Goal: Task Accomplishment & Management: Complete application form

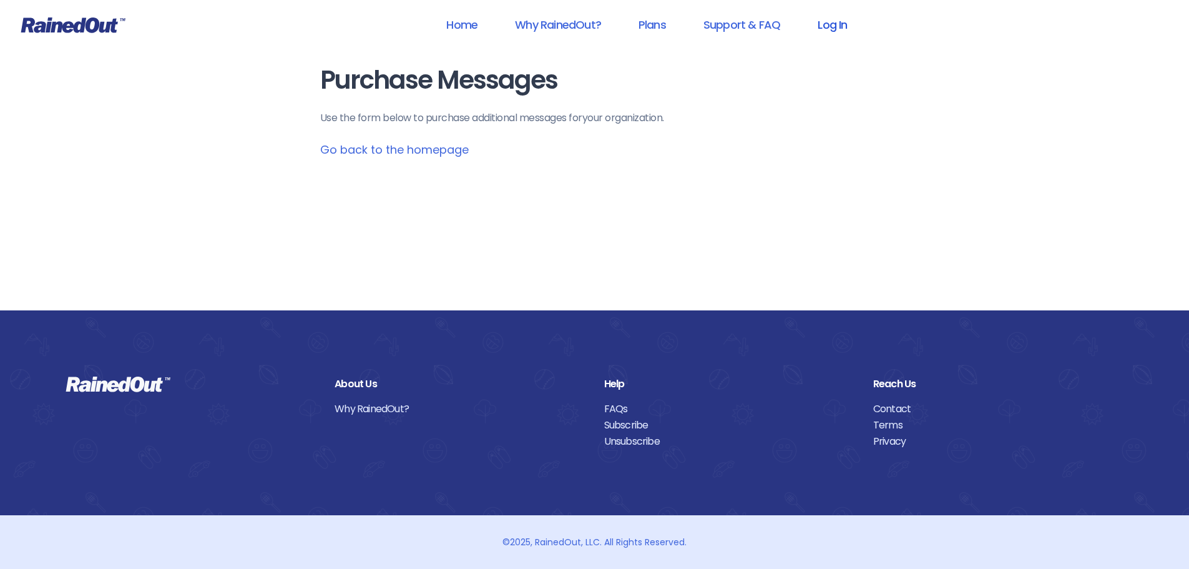
click at [841, 28] on link "Log In" at bounding box center [832, 25] width 62 height 28
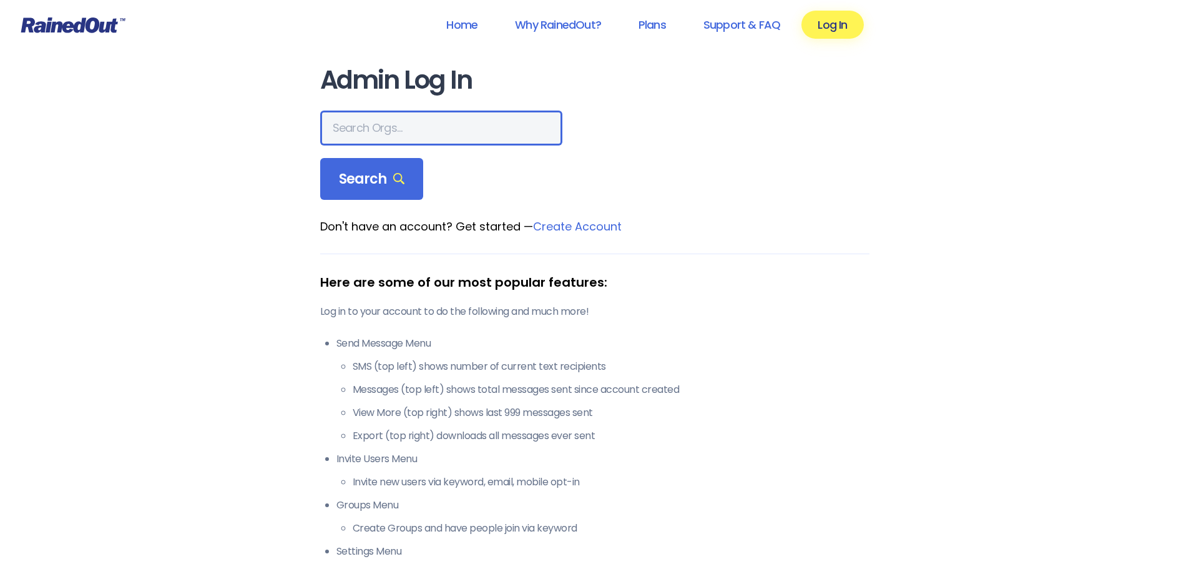
click at [428, 142] on input "text" at bounding box center [441, 127] width 242 height 35
click at [454, 26] on link "Home" at bounding box center [462, 25] width 64 height 28
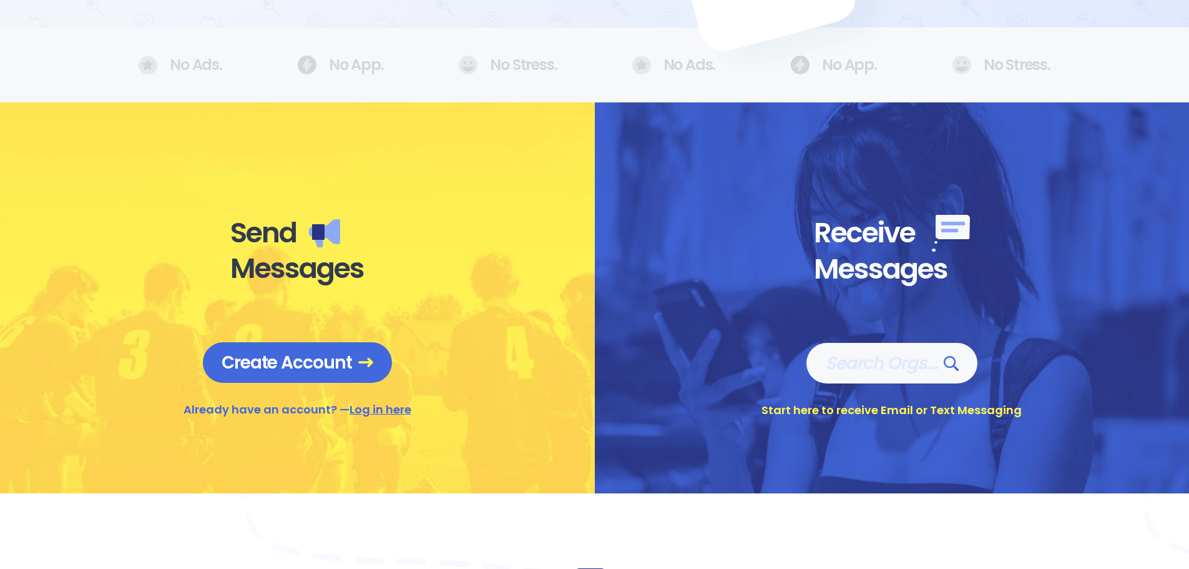
scroll to position [375, 0]
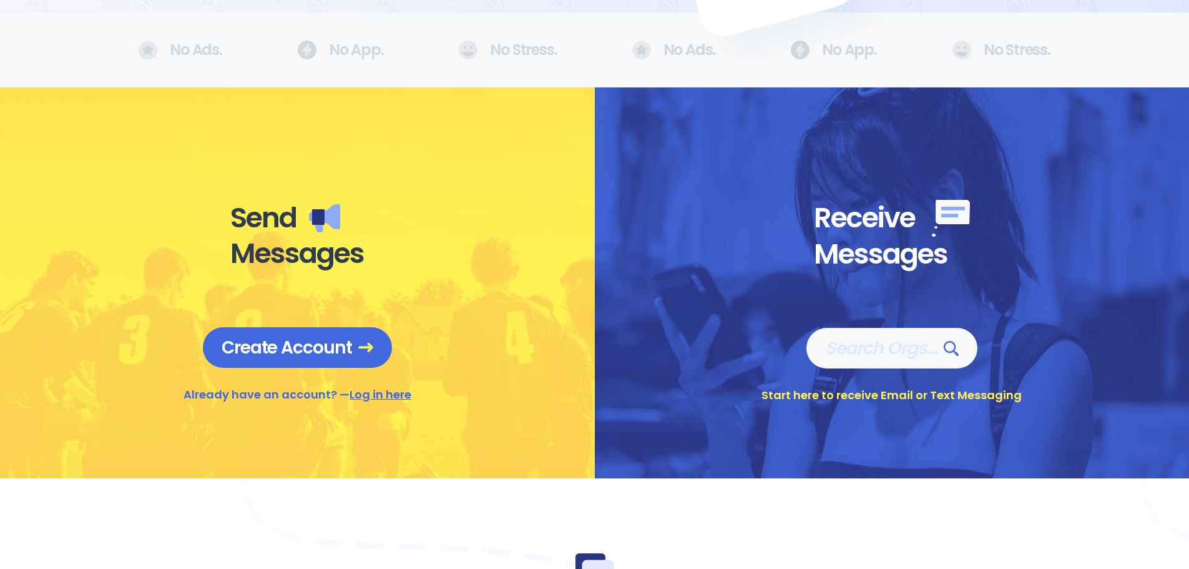
click at [373, 390] on link "Log in here" at bounding box center [381, 394] width 62 height 16
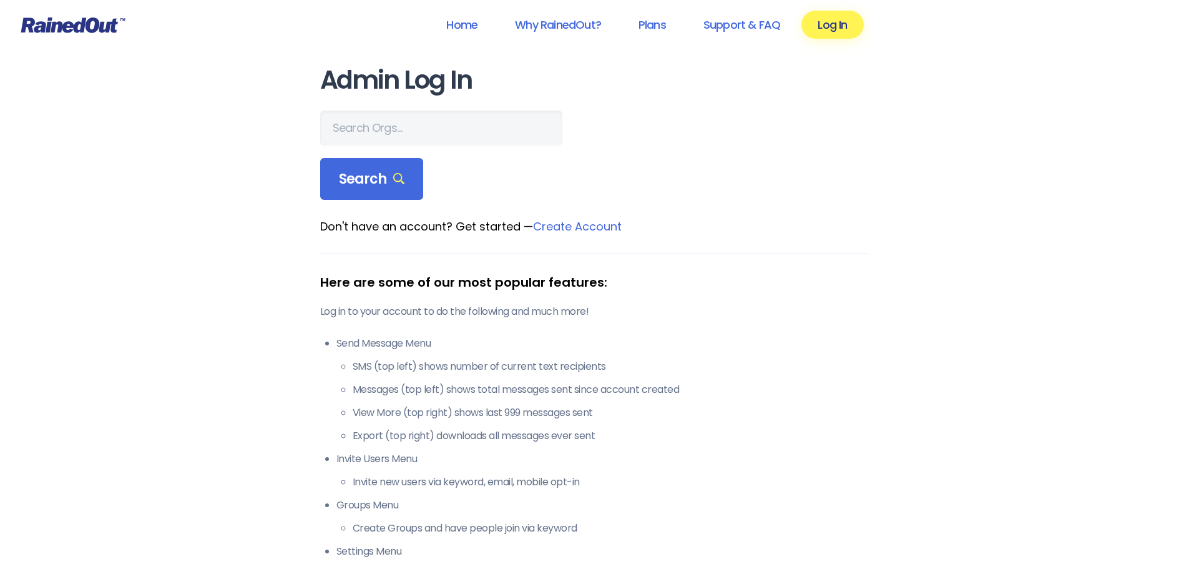
click at [591, 227] on link "Create Account" at bounding box center [577, 226] width 89 height 16
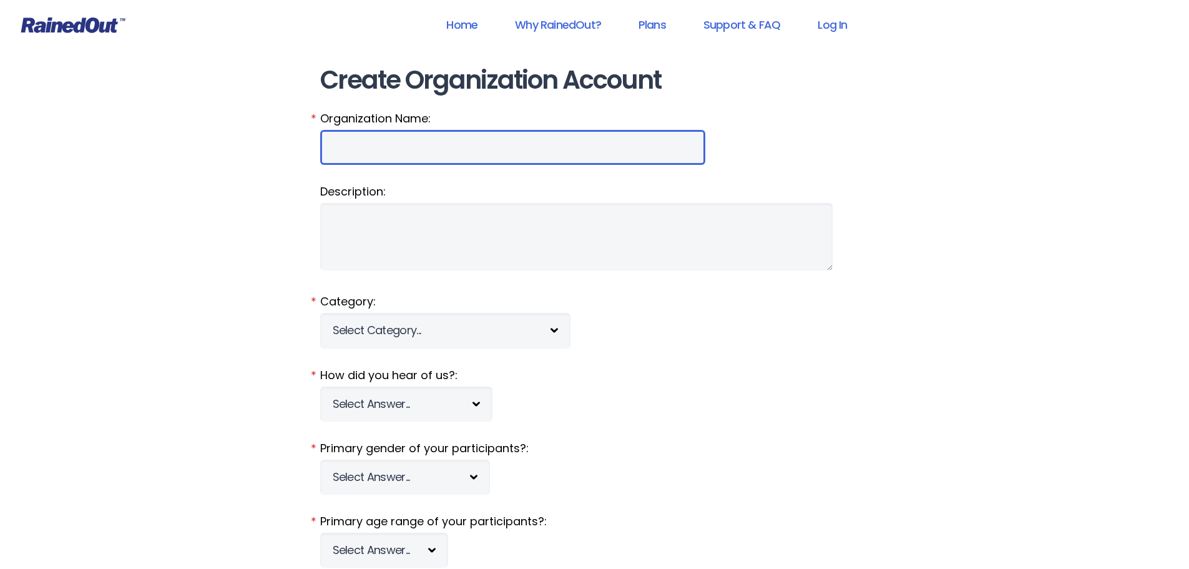
click at [368, 152] on input "Organization Name:" at bounding box center [512, 147] width 385 height 35
